Goal: Information Seeking & Learning: Learn about a topic

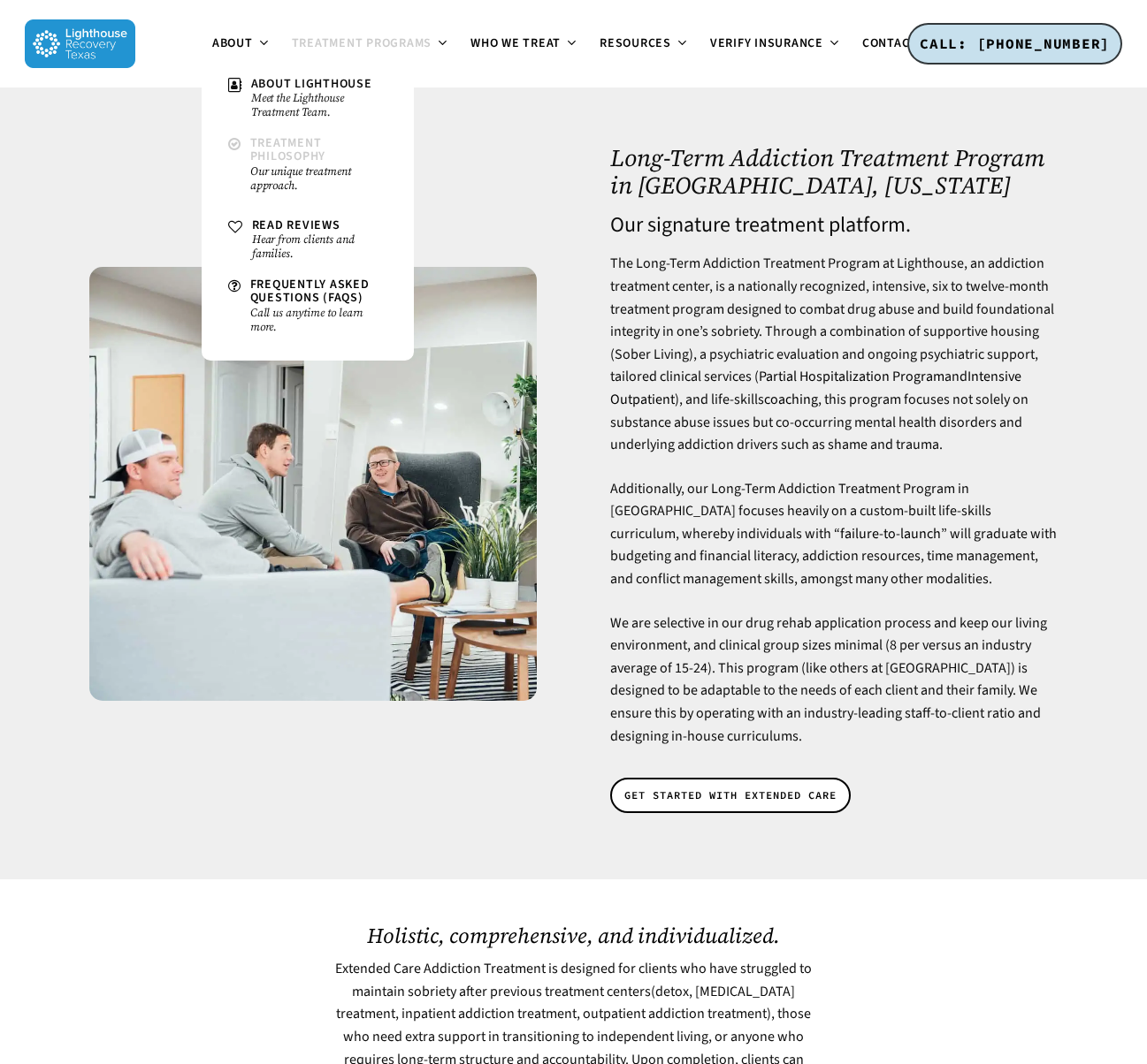
click at [263, 167] on small "Our unique treatment approach." at bounding box center [319, 178] width 137 height 28
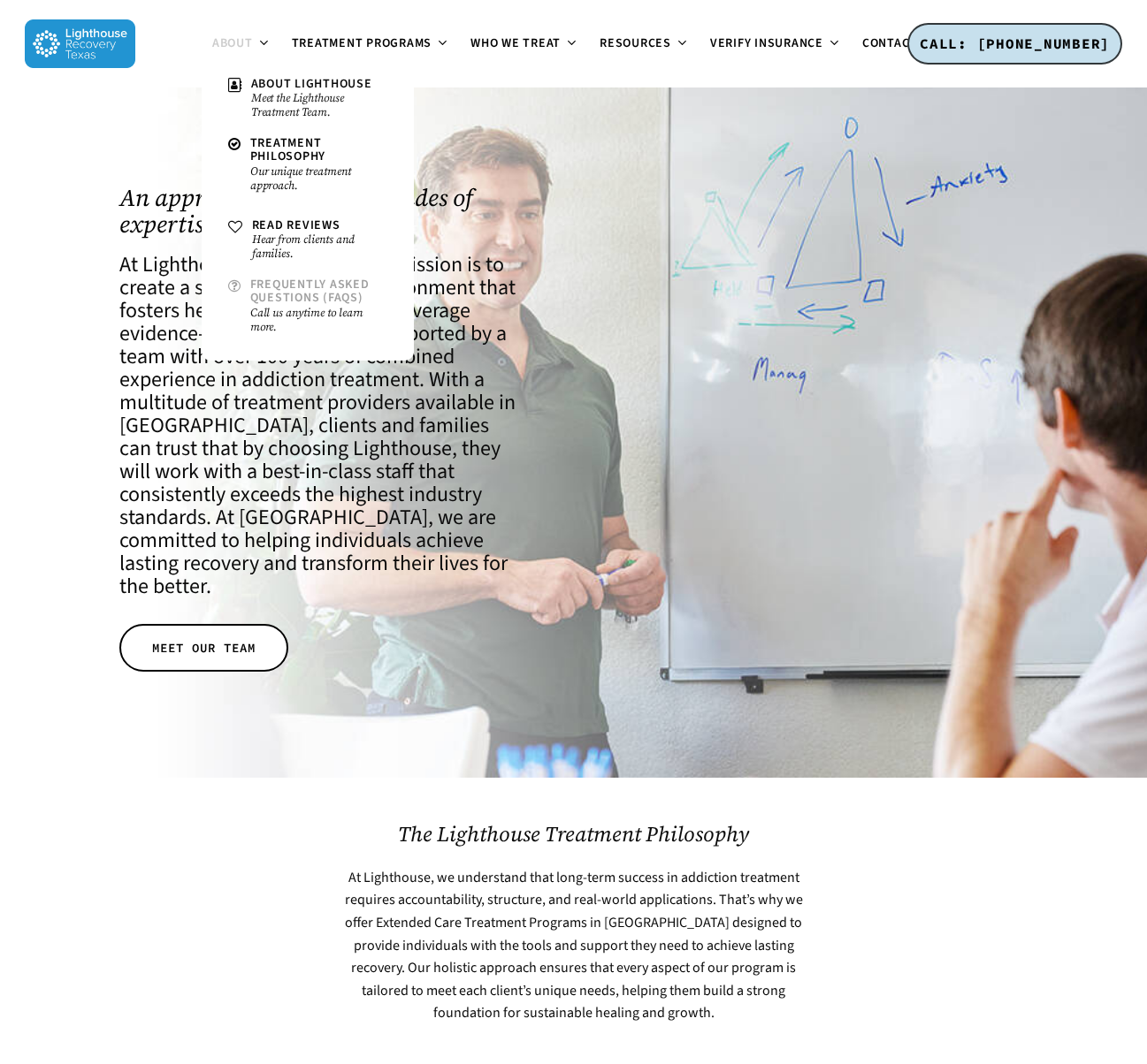
click at [291, 292] on span "Frequently Asked Questions (FAQs)" at bounding box center [310, 291] width 119 height 31
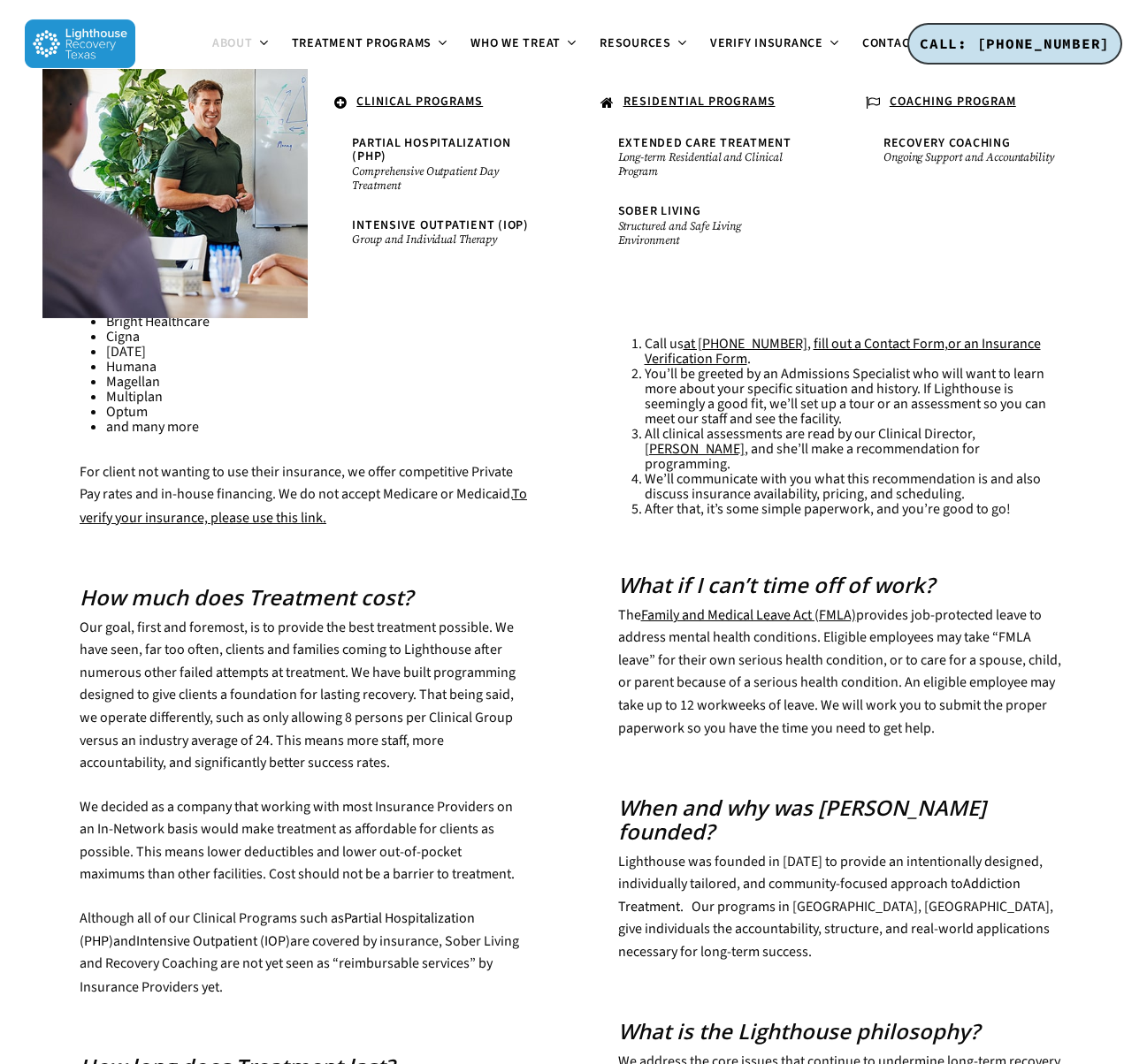
click at [343, 104] on icon at bounding box center [341, 103] width 13 height 16
click at [414, 101] on u "CLINICAL PROGRAMS" at bounding box center [419, 101] width 126 height 17
click at [417, 225] on span "Intensive Outpatient (IOP)" at bounding box center [441, 225] width 177 height 17
